Goal: Download file/media

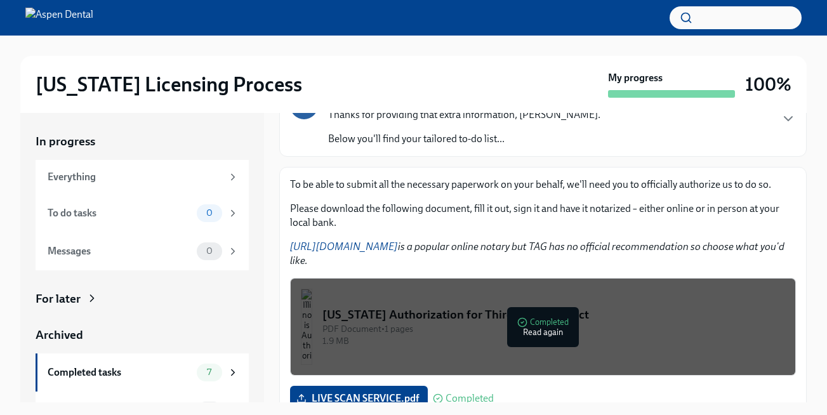
scroll to position [127, 0]
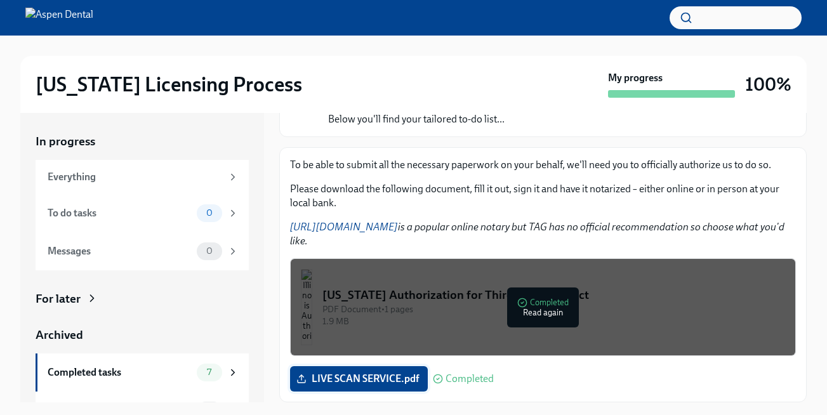
click at [382, 376] on span "LIVE SCAN SERVICE.pdf" at bounding box center [359, 379] width 120 height 13
click at [0, 0] on input "LIVE SCAN SERVICE.pdf" at bounding box center [0, 0] width 0 height 0
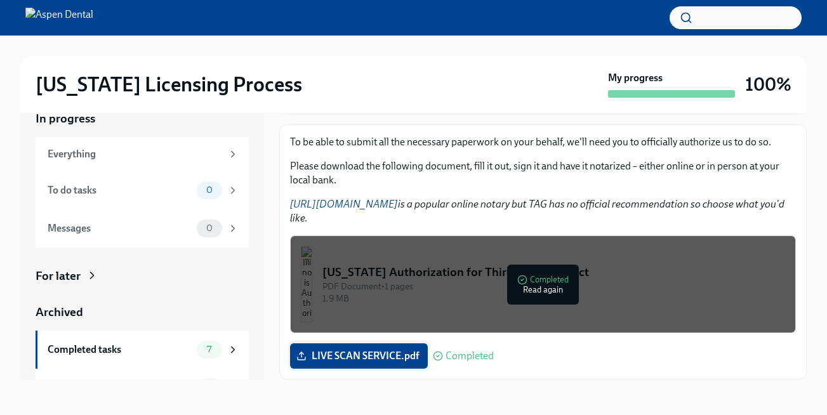
click at [319, 357] on span "LIVE SCAN SERVICE.pdf" at bounding box center [359, 356] width 120 height 13
click at [0, 0] on input "LIVE SCAN SERVICE.pdf" at bounding box center [0, 0] width 0 height 0
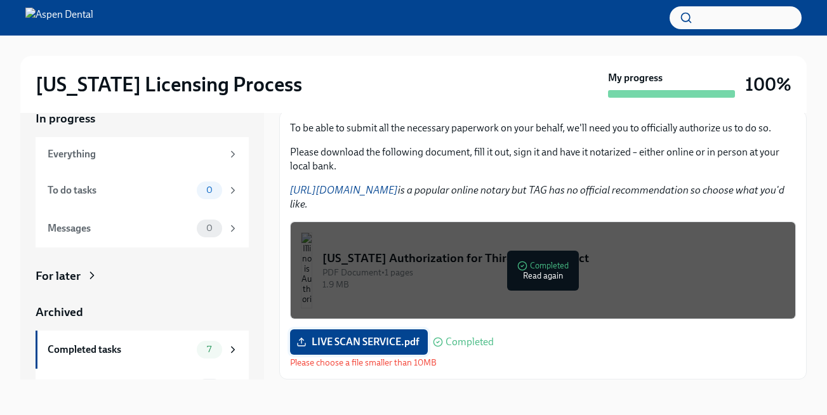
click at [370, 341] on span "LIVE SCAN SERVICE.pdf" at bounding box center [359, 342] width 120 height 13
click at [0, 0] on input "LIVE SCAN SERVICE.pdf" at bounding box center [0, 0] width 0 height 0
click at [340, 345] on span "LIVE SCAN SERVICE.pdf" at bounding box center [359, 342] width 120 height 13
click at [0, 0] on input "LIVE SCAN SERVICE.pdf" at bounding box center [0, 0] width 0 height 0
click at [388, 339] on span "LIVE SCAN SERVICE.pdf" at bounding box center [359, 342] width 120 height 13
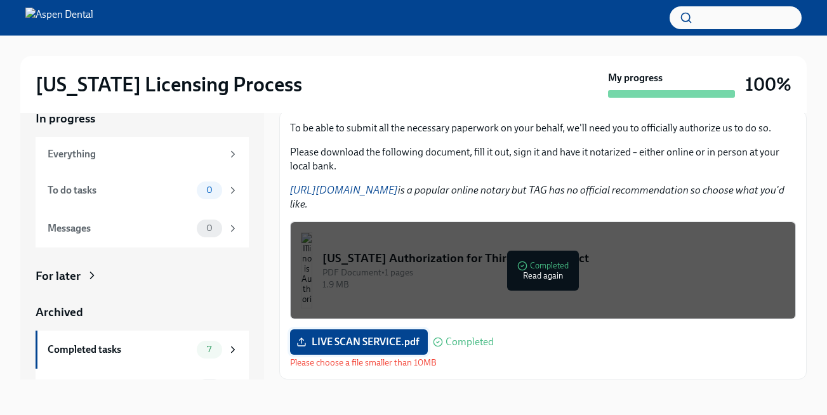
click at [0, 0] on input "LIVE SCAN SERVICE.pdf" at bounding box center [0, 0] width 0 height 0
